Goal: Feedback & Contribution: Submit feedback/report problem

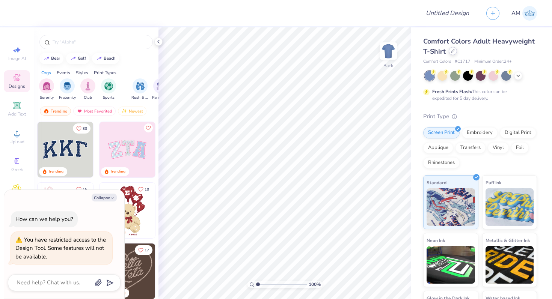
click at [455, 53] on div at bounding box center [453, 51] width 8 height 8
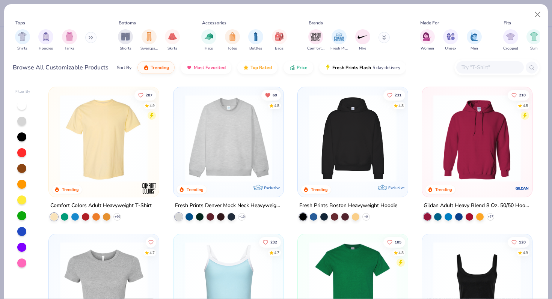
click at [269, 140] on img at bounding box center [228, 138] width 95 height 87
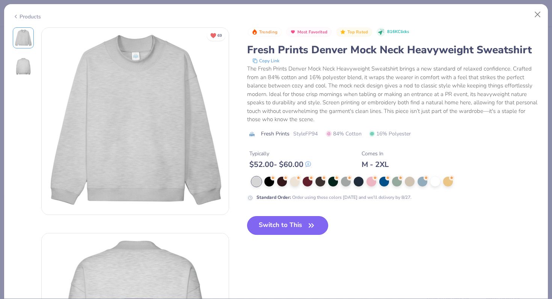
click at [293, 224] on button "Switch to This" at bounding box center [287, 225] width 81 height 19
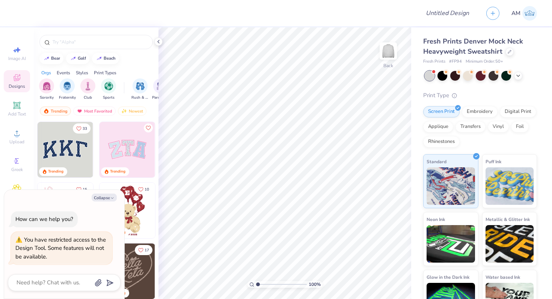
click at [61, 150] on img at bounding box center [66, 150] width 56 height 56
click at [445, 129] on div "Applique" at bounding box center [438, 125] width 30 height 11
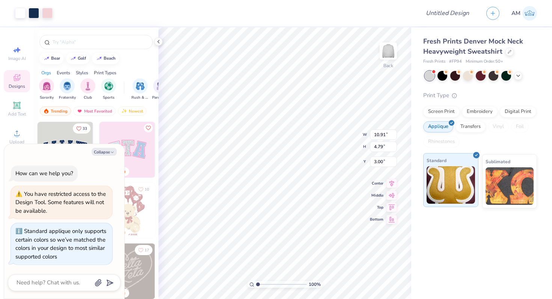
click at [452, 176] on img at bounding box center [451, 185] width 48 height 38
type textarea "x"
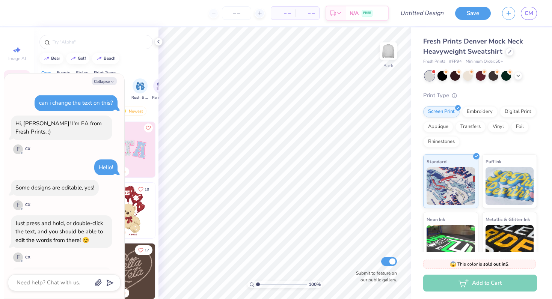
scroll to position [927, 0]
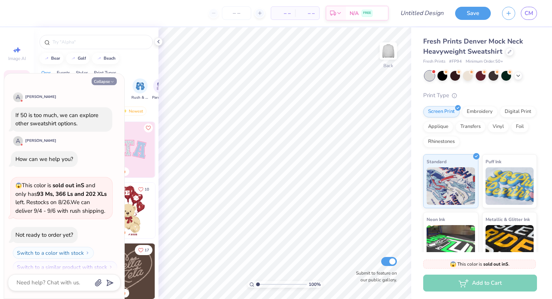
click at [109, 84] on button "Collapse" at bounding box center [104, 81] width 25 height 8
type textarea "x"
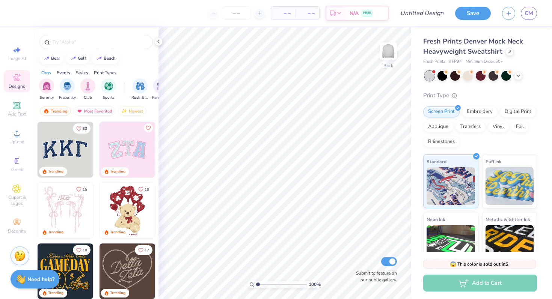
click at [68, 136] on img at bounding box center [66, 150] width 56 height 56
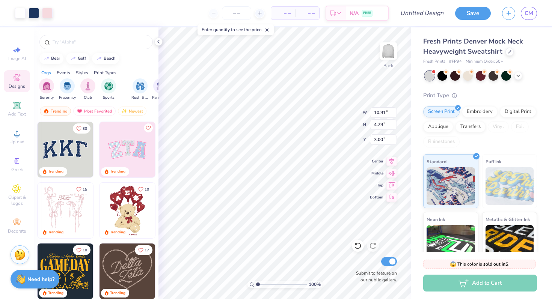
click at [18, 260] on img at bounding box center [19, 254] width 11 height 11
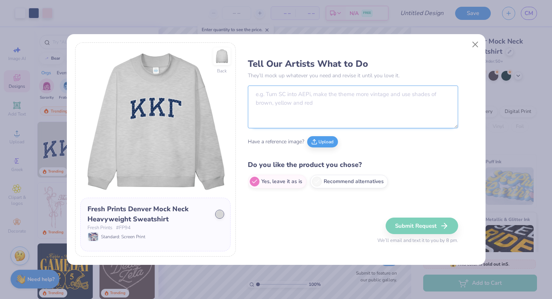
click at [255, 120] on textarea at bounding box center [353, 107] width 210 height 43
paste textarea "ZETA"
type textarea "Change letters to "ZETA""
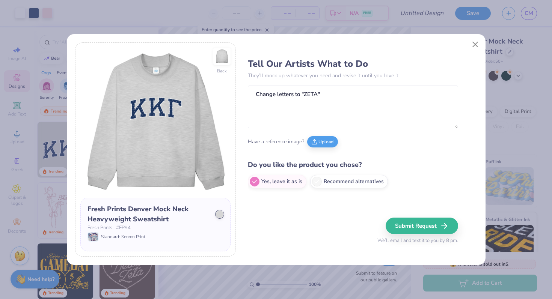
click at [164, 231] on div "Fresh Prints # FP94" at bounding box center [155, 229] width 136 height 8
click at [129, 235] on span "Standard: Screen Print" at bounding box center [123, 237] width 44 height 7
click at [326, 89] on textarea "Change letters to "ZETA"" at bounding box center [353, 107] width 210 height 43
click at [475, 42] on button "Close" at bounding box center [475, 44] width 14 height 14
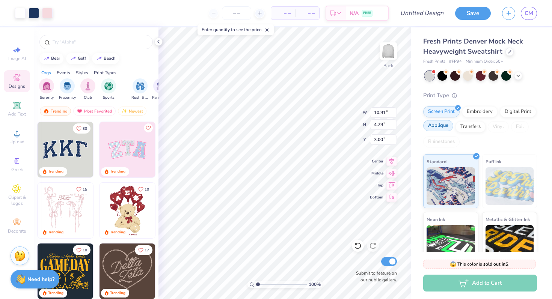
click at [441, 130] on div "Applique" at bounding box center [438, 125] width 30 height 11
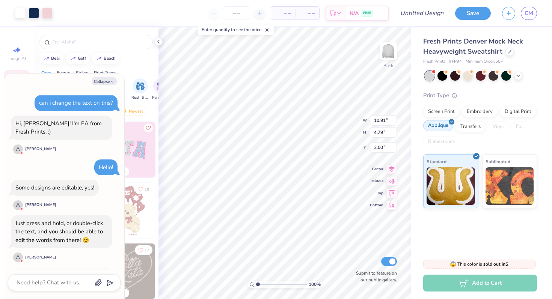
scroll to position [972, 0]
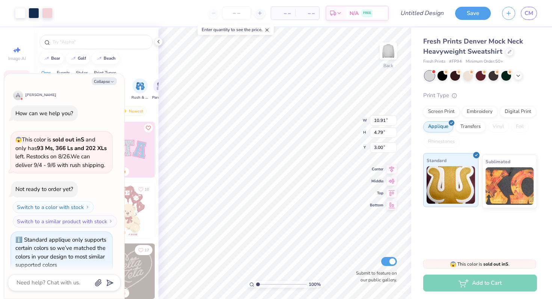
click at [438, 162] on span "Standard" at bounding box center [437, 161] width 20 height 8
drag, startPoint x: 21, startPoint y: 130, endPoint x: 35, endPoint y: 130, distance: 13.9
click at [31, 136] on span "😱 This color is sold out in S and only has 93 Ms, 366 Ls and 202 XLs left . Res…" at bounding box center [60, 152] width 91 height 33
click at [44, 136] on span "😱 This color is sold out in S and only has 93 Ms, 366 Ls and 202 XLs left . Res…" at bounding box center [60, 152] width 91 height 33
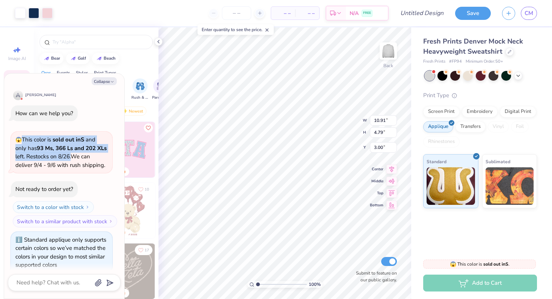
drag, startPoint x: 21, startPoint y: 130, endPoint x: 82, endPoint y: 149, distance: 63.6
click at [82, 149] on span "😱 This color is sold out in S and only has 93 Ms, 366 Ls and 202 XLs left . Res…" at bounding box center [60, 152] width 91 height 33
click at [52, 145] on span "😱 This color is sold out in S and only has 93 Ms, 366 Ls and 202 XLs left . Res…" at bounding box center [60, 152] width 91 height 33
drag, startPoint x: 86, startPoint y: 130, endPoint x: 82, endPoint y: 151, distance: 21.9
click at [82, 151] on span "😱 This color is sold out in S and only has 93 Ms, 366 Ls and 202 XLs left . Res…" at bounding box center [60, 152] width 91 height 33
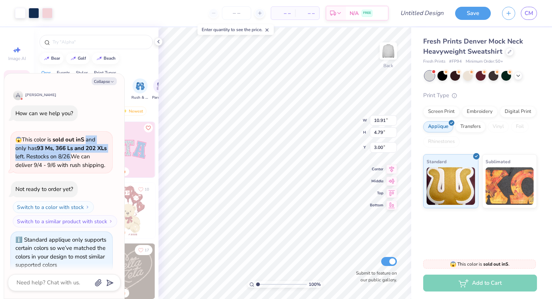
scroll to position [1042, 0]
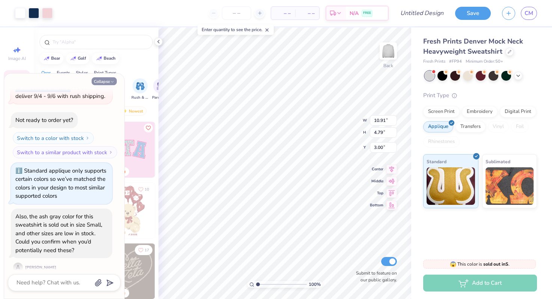
click at [110, 82] on icon "button" at bounding box center [112, 82] width 5 height 5
type textarea "x"
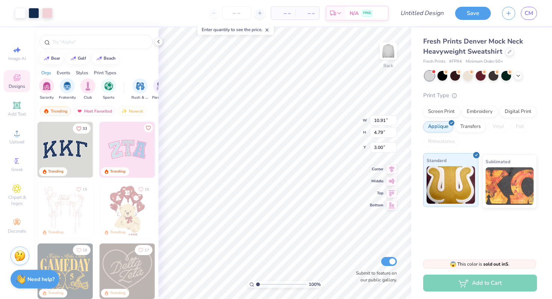
click at [448, 189] on img at bounding box center [451, 185] width 48 height 38
click at [14, 259] on div "Stuck? Our Art team will finish your design for free." at bounding box center [20, 255] width 19 height 19
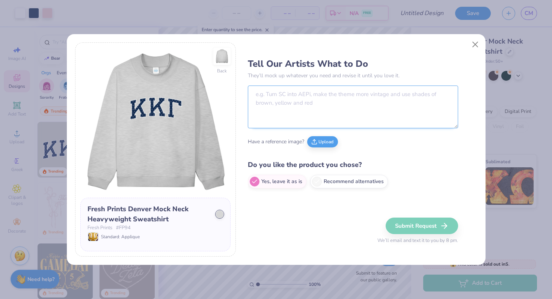
click at [278, 92] on textarea at bounding box center [353, 107] width 210 height 43
paste textarea "The ash gray color for this sweatshirt is sold out in size small, and other siz…"
type textarea "The ash gray color for this sweatshirt is sold out in size small, and other siz…"
click at [300, 103] on textarea at bounding box center [353, 107] width 210 height 43
paste textarea "ZETA"
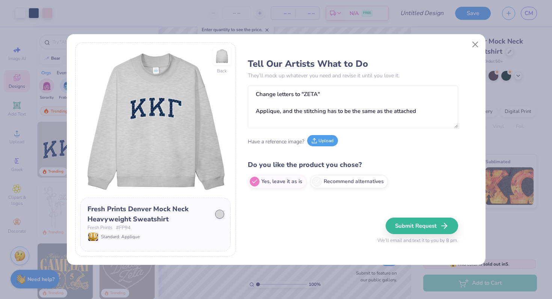
click at [318, 144] on button "Upload" at bounding box center [322, 140] width 31 height 11
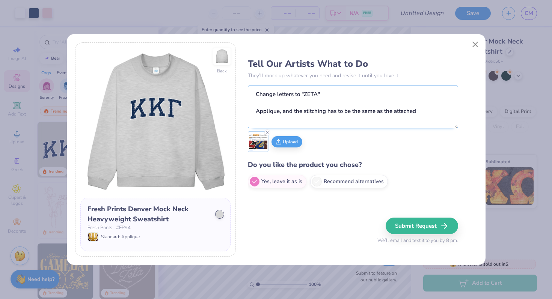
click at [420, 115] on textarea "Change letters to "ZETA" Applique, and the stitching has to be the same as the …" at bounding box center [353, 107] width 210 height 43
type textarea "Change letters to "ZETA" Applique, and the stitching has to be the same as the …"
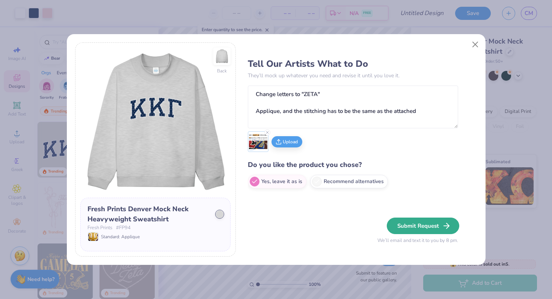
click at [405, 229] on button "Submit Request" at bounding box center [423, 226] width 72 height 17
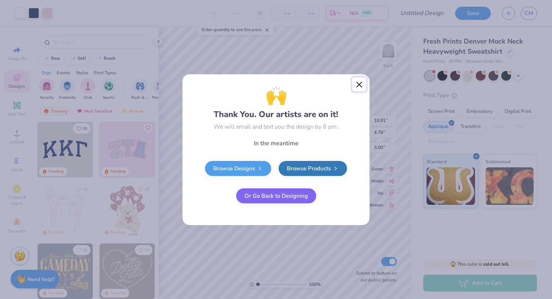
click at [353, 86] on button "Close" at bounding box center [359, 84] width 14 height 14
